Goal: Check status: Check status

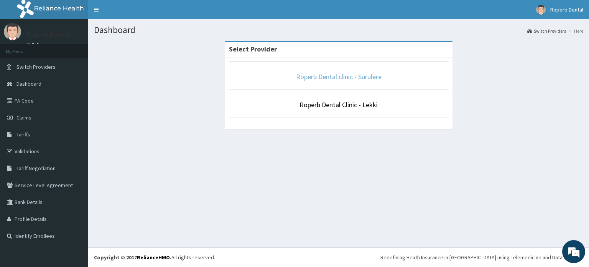
click at [343, 78] on link "Roperb Dental clinic - Surulere" at bounding box center [339, 76] width 86 height 9
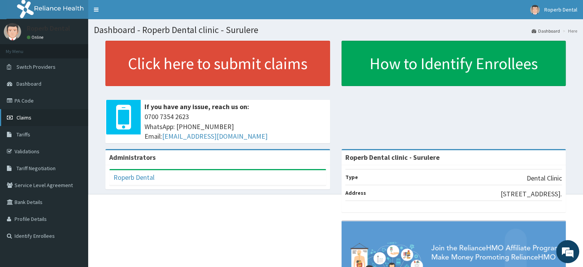
click at [33, 120] on link "Claims" at bounding box center [44, 117] width 88 height 17
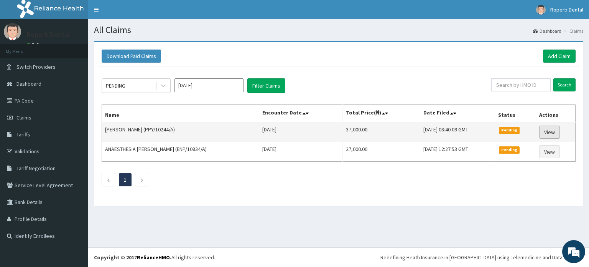
click at [547, 132] on link "View" at bounding box center [549, 131] width 21 height 13
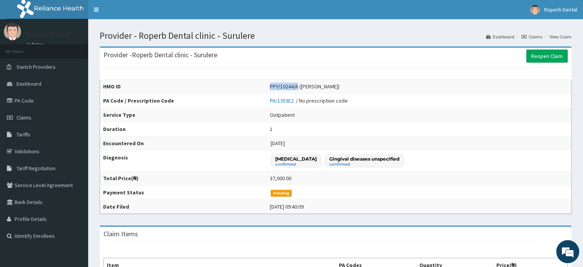
drag, startPoint x: 249, startPoint y: 86, endPoint x: 277, endPoint y: 86, distance: 28.8
click at [277, 86] on div "PPY/10244/A (Michael Omosebi)" at bounding box center [305, 86] width 70 height 8
copy div "PPY/10244/A"
